Goal: Task Accomplishment & Management: Manage account settings

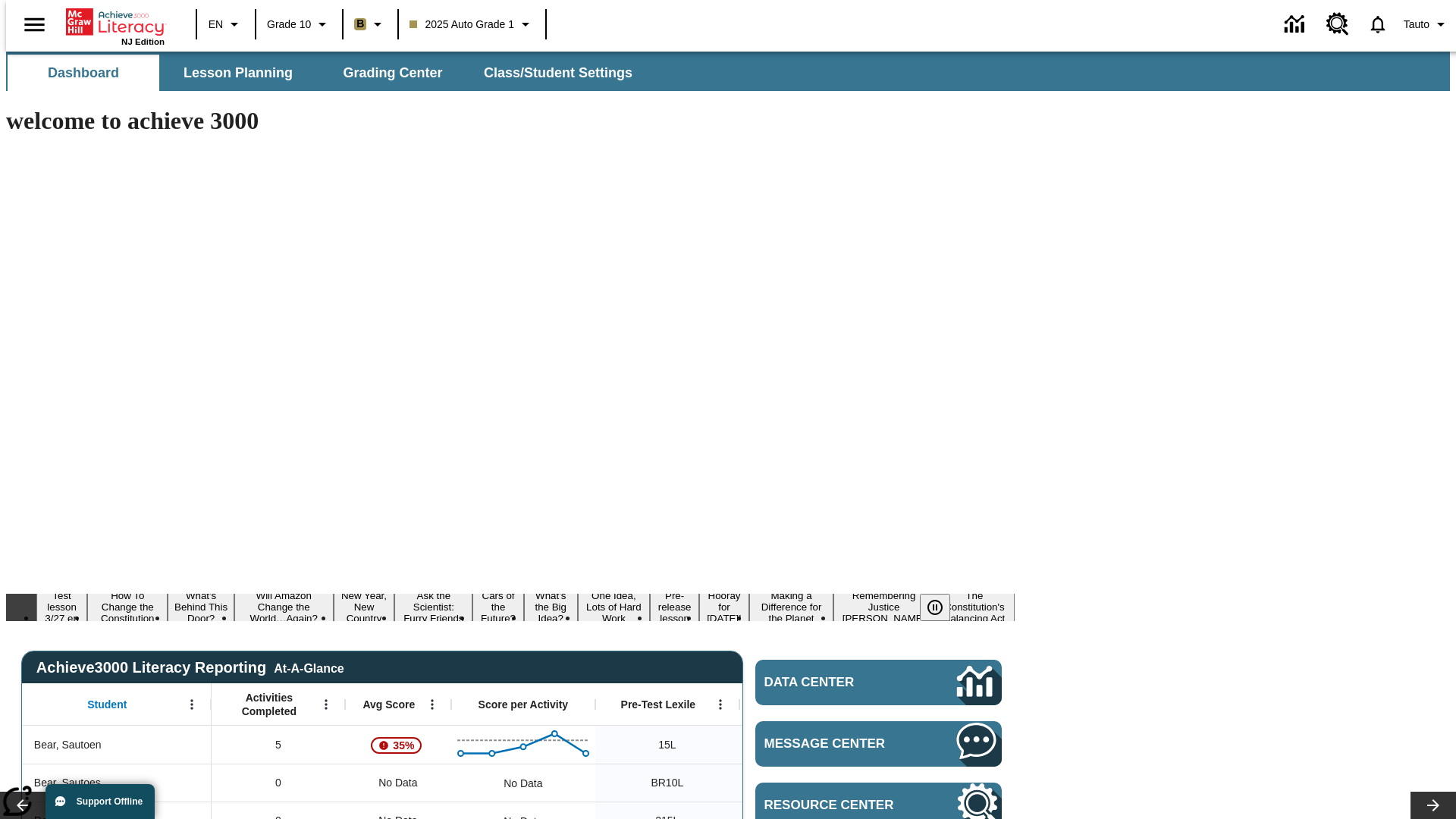
click at [1238, 133] on body "Skip to main content NJ Edition EN Grade 10 B 2025 Auto Grade 1 Tauto Dashboard…" at bounding box center [728, 824] width 1444 height 1546
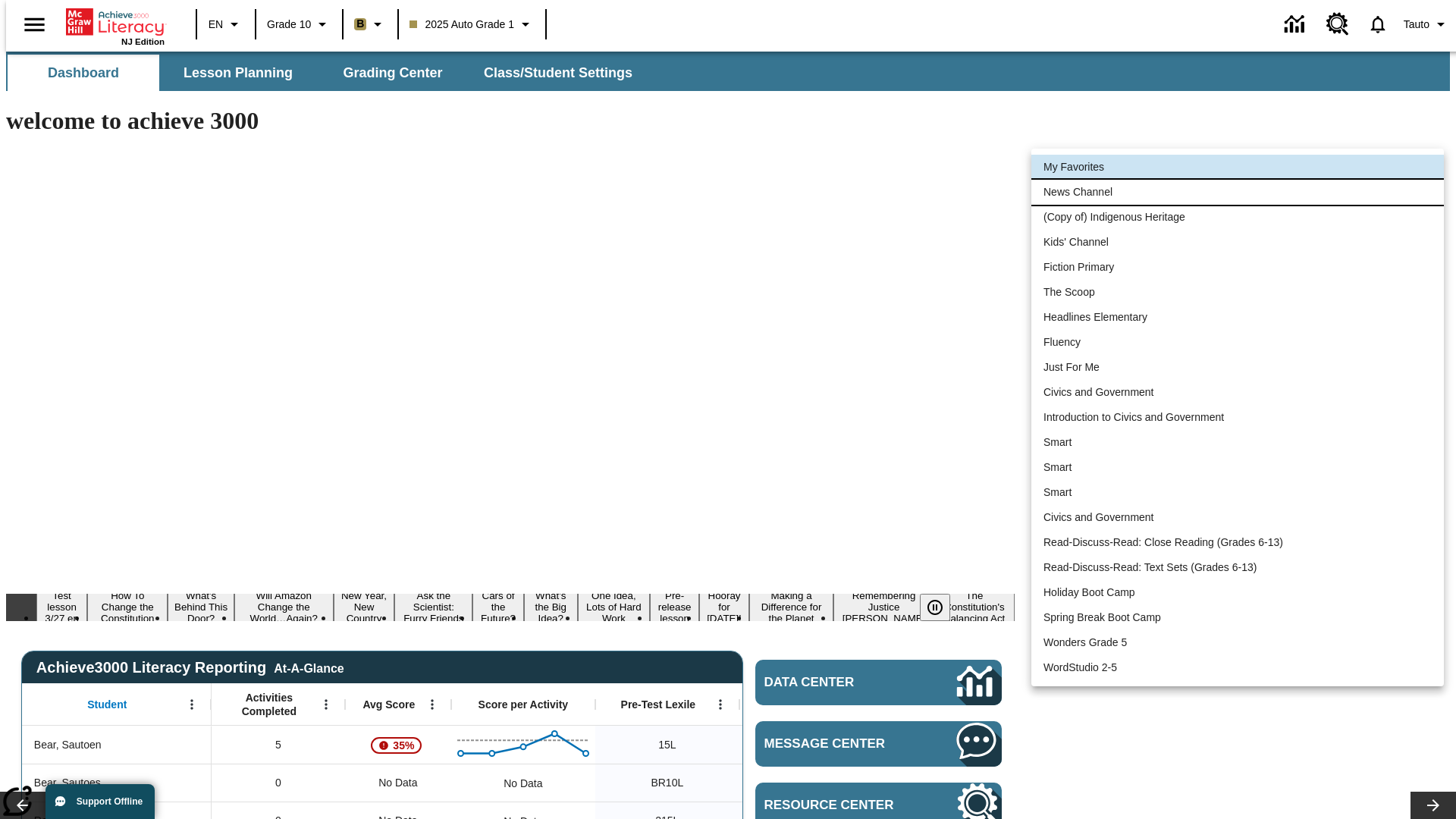
click at [1238, 191] on li "News Channel" at bounding box center [1238, 192] width 412 height 25
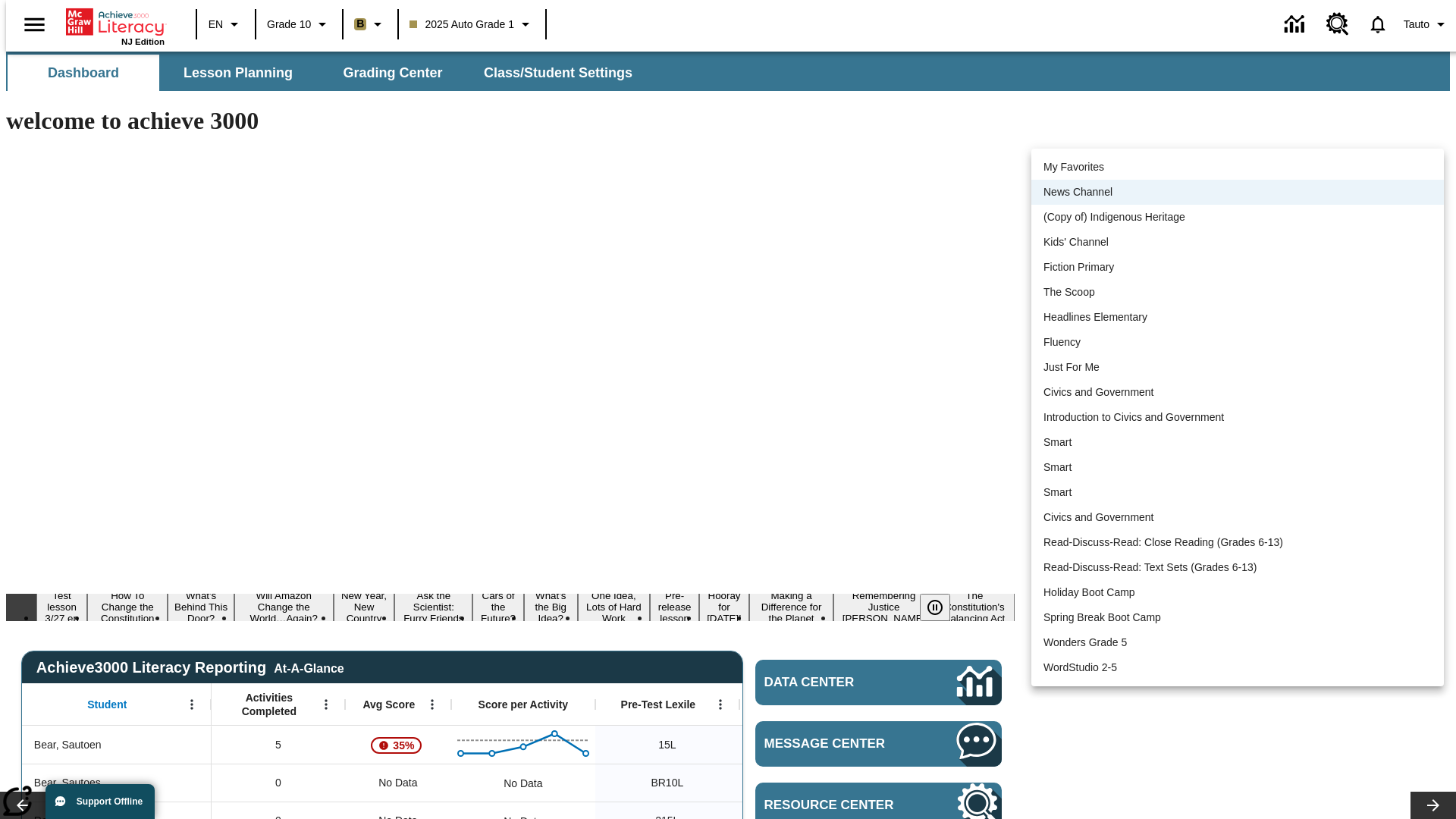
scroll to position [19, 0]
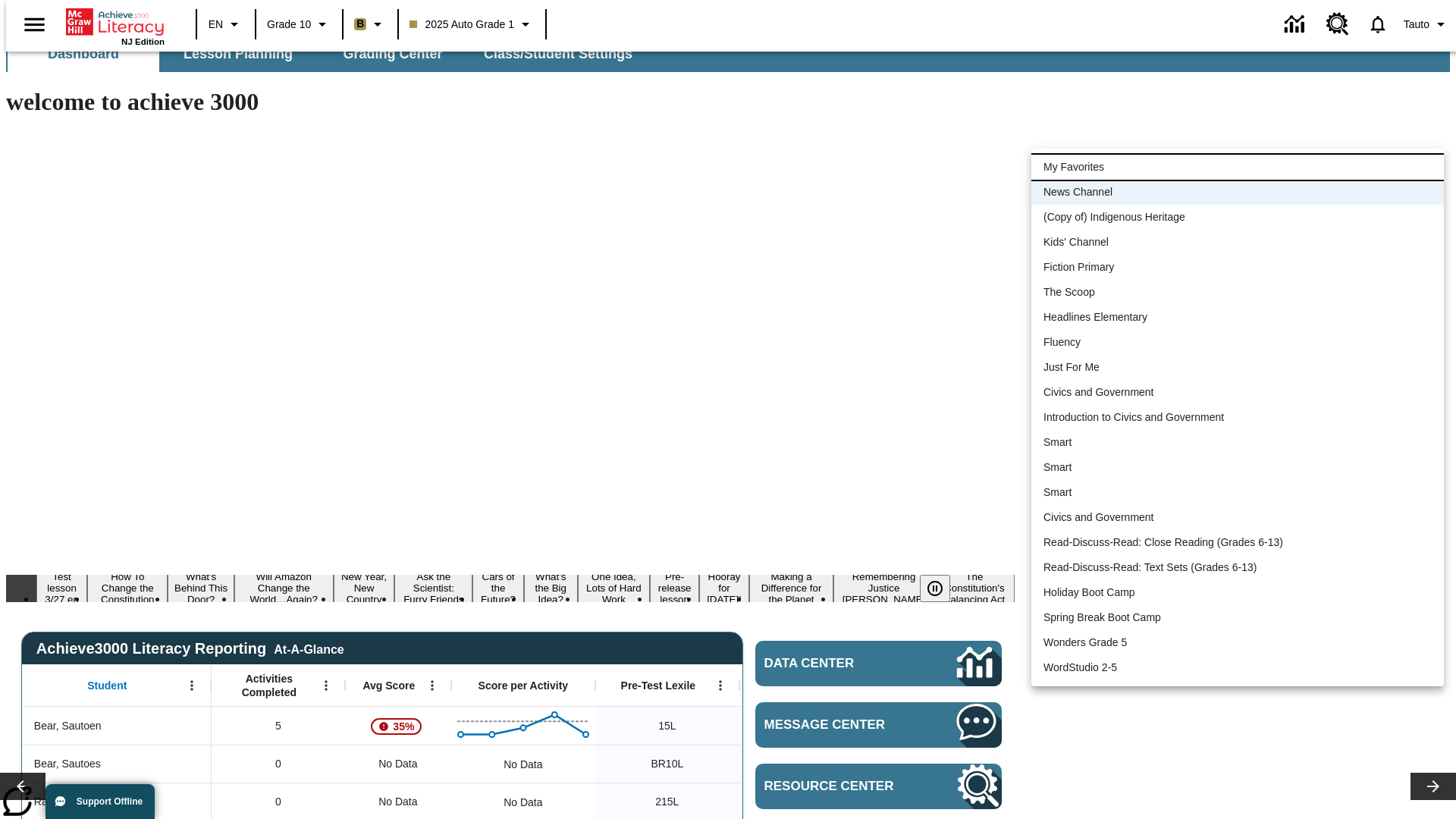
click at [1238, 167] on li "My Favorites" at bounding box center [1238, 167] width 412 height 25
type input "-1"
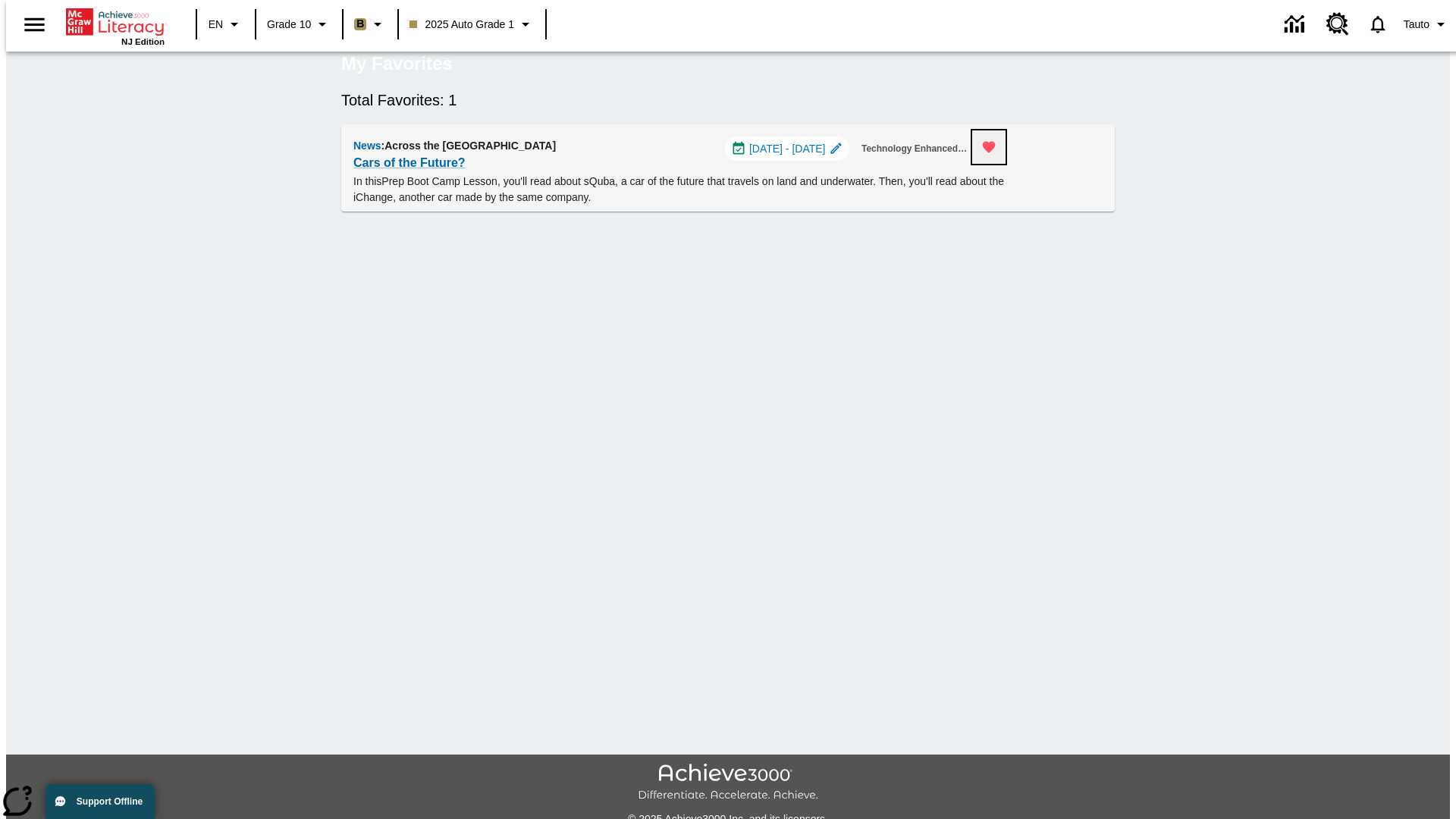
click at [995, 153] on icon "Remove from Favorites" at bounding box center [988, 147] width 13 height 12
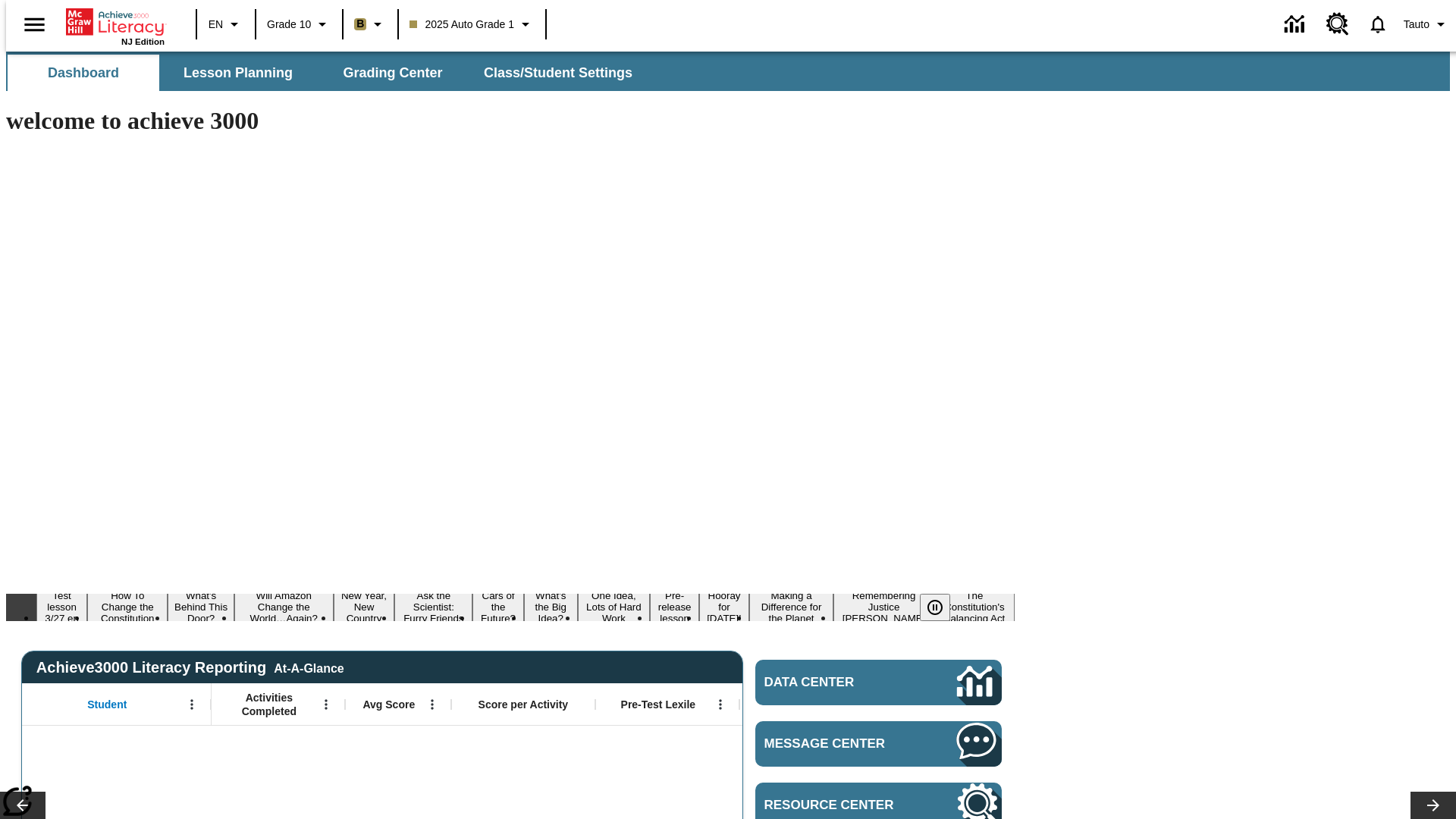
type input "-1"
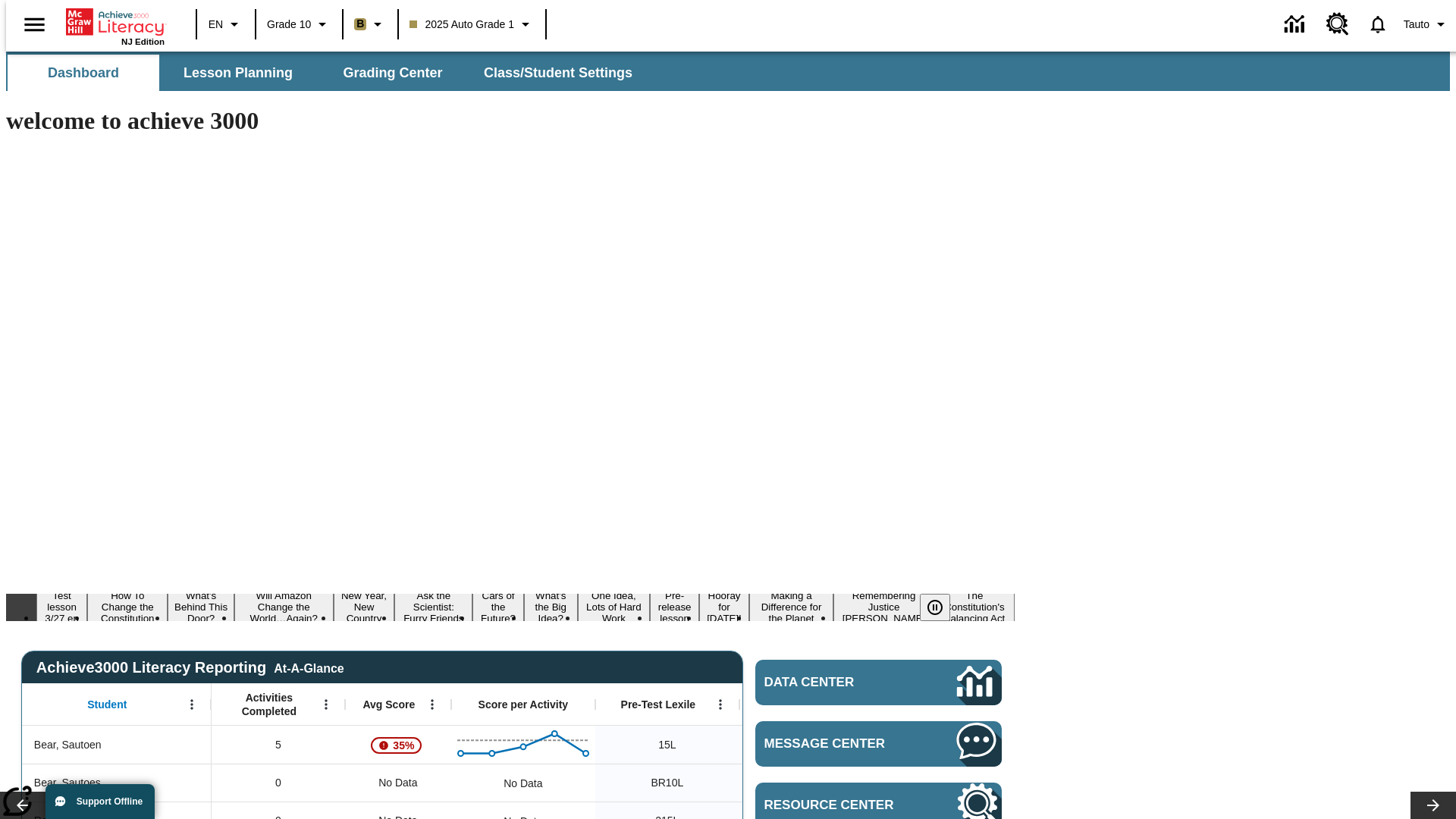
click at [1238, 133] on body "Skip to main content NJ Edition EN Grade 10 B 2025 Auto Grade 1 Tauto Dashboard…" at bounding box center [728, 824] width 1444 height 1546
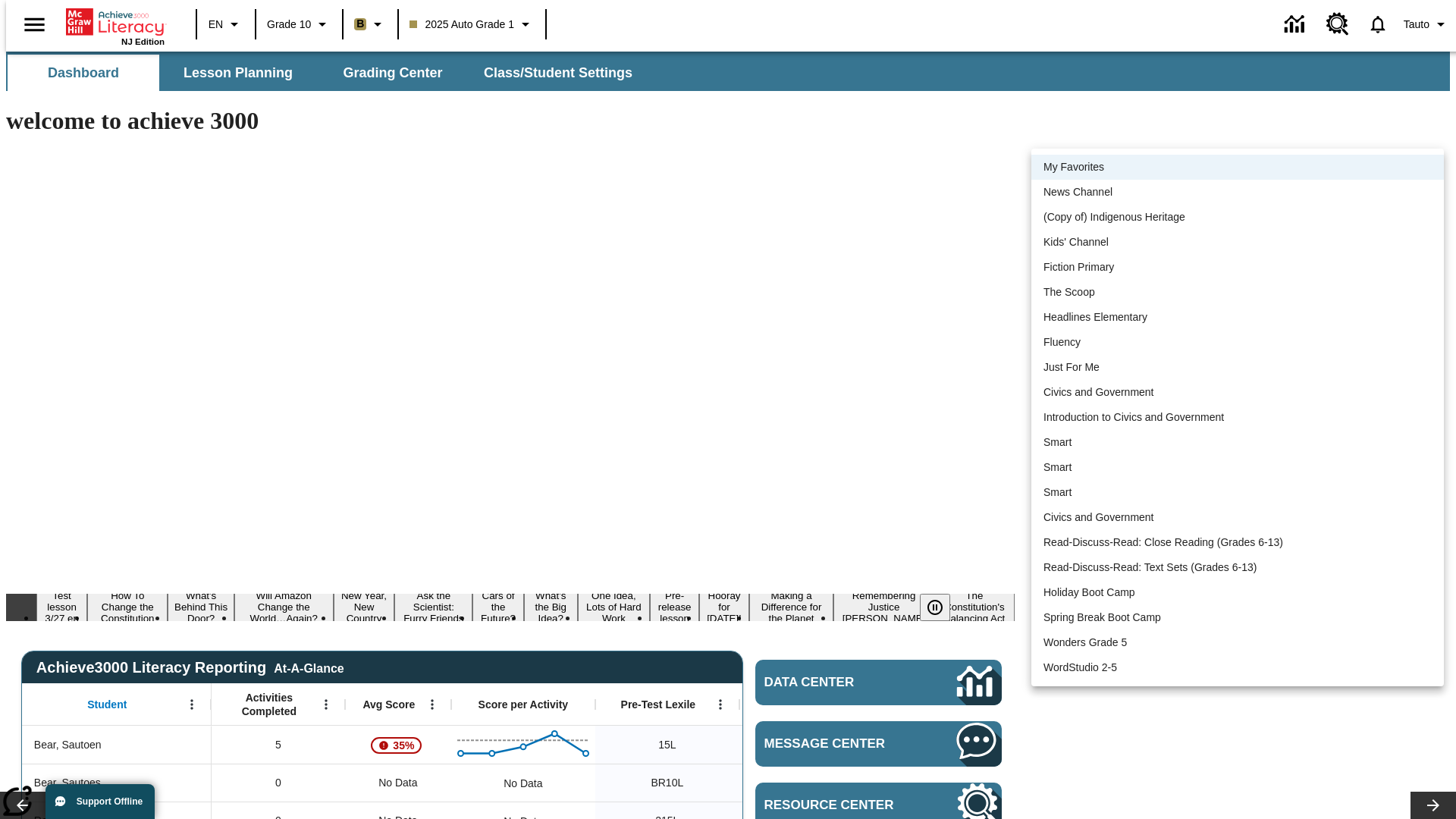
click at [1238, 167] on li "My Favorites" at bounding box center [1238, 167] width 412 height 25
